Goal: Task Accomplishment & Management: Use online tool/utility

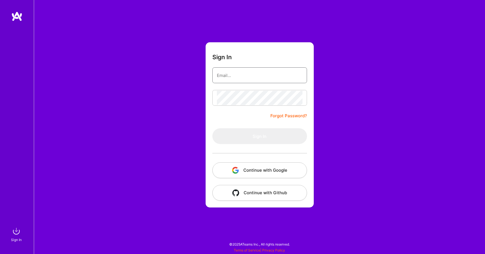
click at [231, 74] on input "email" at bounding box center [260, 75] width 86 height 14
type input "[EMAIL_ADDRESS][DOMAIN_NAME]"
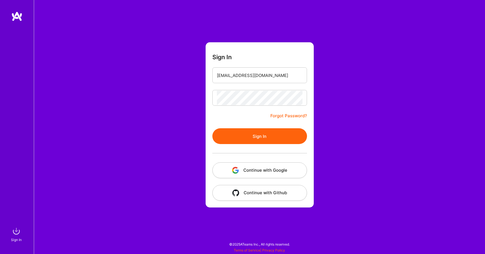
click at [249, 144] on div at bounding box center [259, 153] width 95 height 18
click at [251, 140] on button "Sign In" at bounding box center [259, 136] width 95 height 16
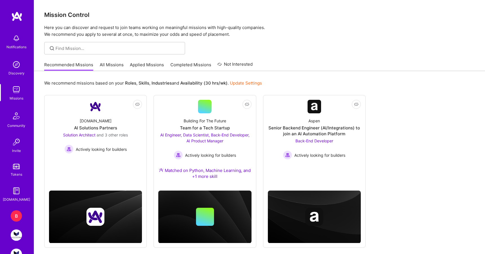
click at [18, 215] on div "B" at bounding box center [16, 215] width 11 height 11
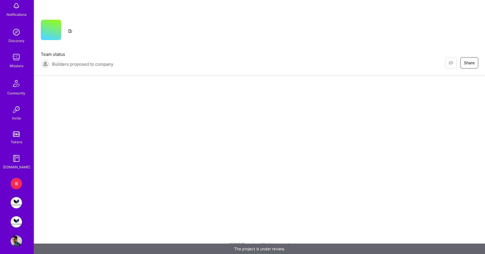
scroll to position [36, 0]
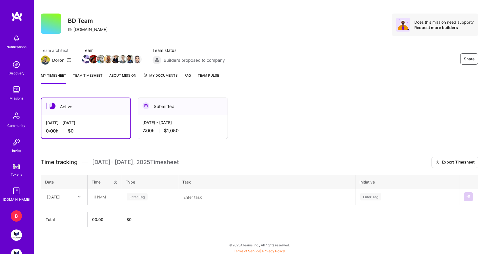
scroll to position [7, 0]
click at [99, 197] on input "text" at bounding box center [104, 196] width 33 height 15
click at [97, 197] on input "1:00" at bounding box center [104, 196] width 33 height 15
type input "00:30"
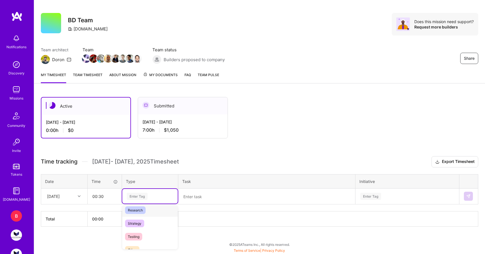
scroll to position [129, 0]
click at [144, 220] on span "Research" at bounding box center [135, 217] width 21 height 8
click at [214, 198] on textarea at bounding box center [267, 196] width 176 height 15
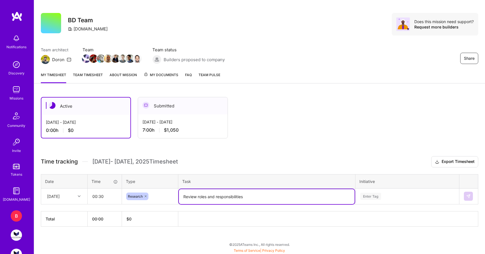
type textarea "Review roles and responsibilities"
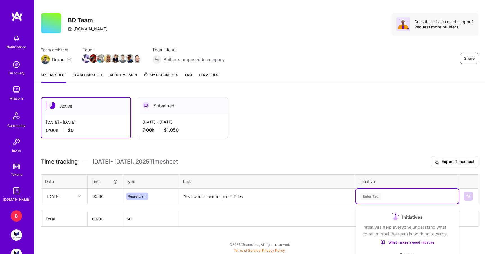
scroll to position [74, 0]
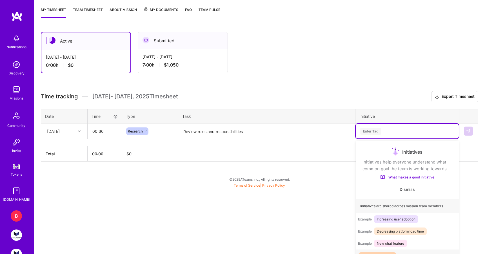
click at [430, 138] on div "option Opportunity Pipeline focused, 1 of 5. 5 results available. Use Up and Do…" at bounding box center [406, 131] width 103 height 15
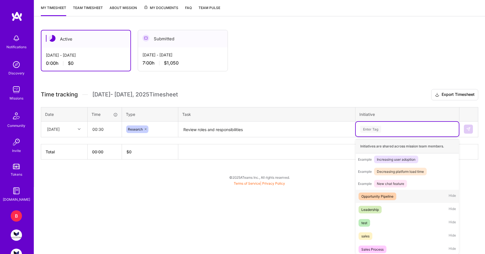
scroll to position [59, 0]
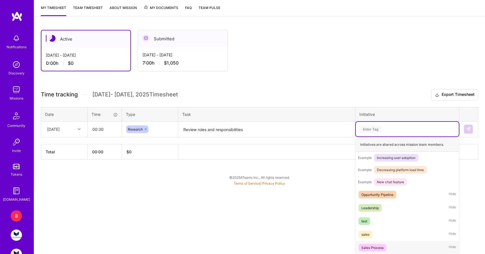
click at [418, 247] on div "Sales Process Hide" at bounding box center [406, 247] width 103 height 13
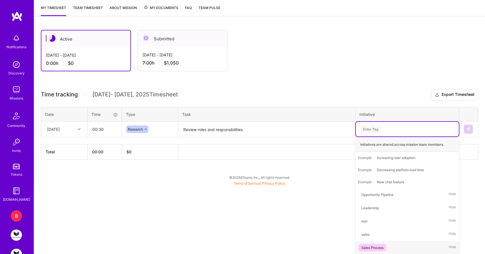
scroll to position [7, 0]
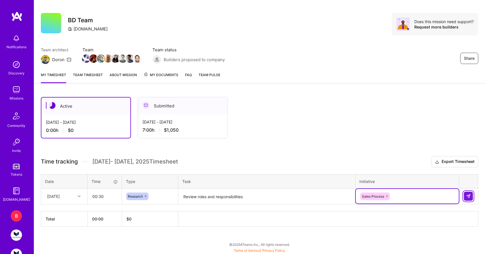
click at [471, 196] on button at bounding box center [468, 195] width 9 height 9
